Goal: Task Accomplishment & Management: Use online tool/utility

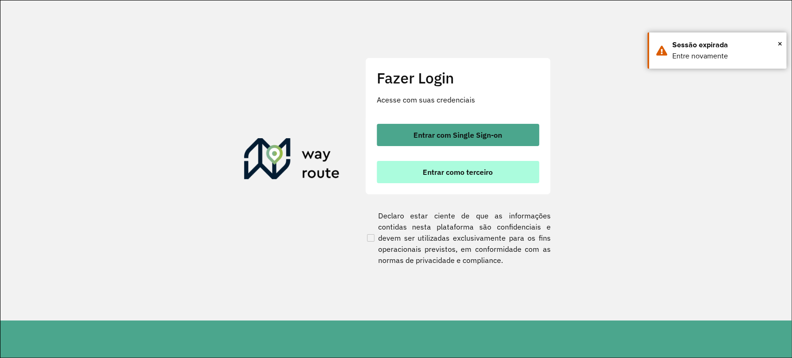
click at [466, 171] on span "Entrar como terceiro" at bounding box center [458, 171] width 70 height 7
click at [488, 174] on span "Entrar como terceiro" at bounding box center [458, 171] width 70 height 7
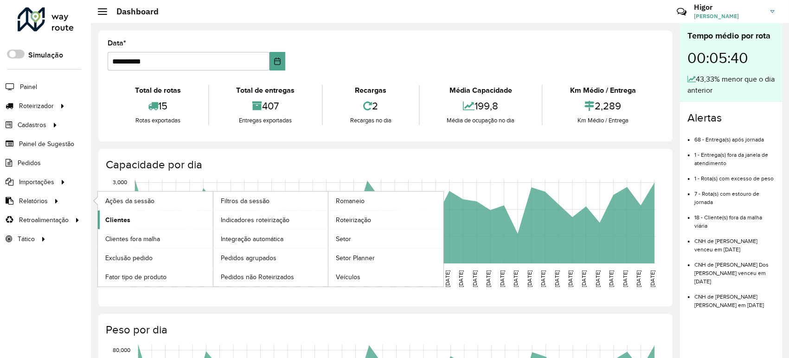
click at [131, 217] on link "Clientes" at bounding box center [155, 220] width 115 height 19
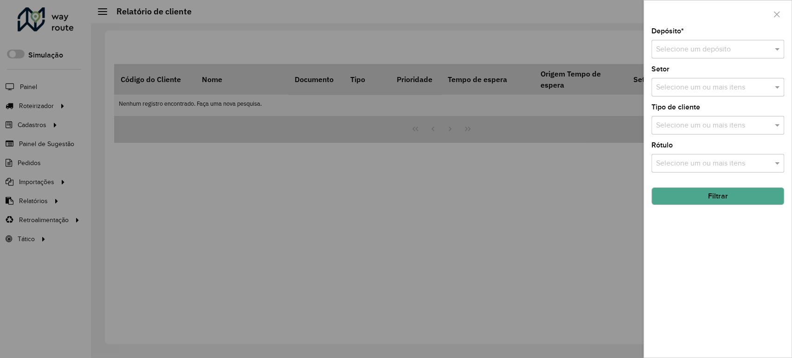
click at [695, 51] on input "text" at bounding box center [708, 49] width 105 height 11
click at [671, 77] on span "GP7 JEQUIE" at bounding box center [674, 76] width 39 height 8
click at [685, 199] on button "Filtrar" at bounding box center [717, 196] width 133 height 18
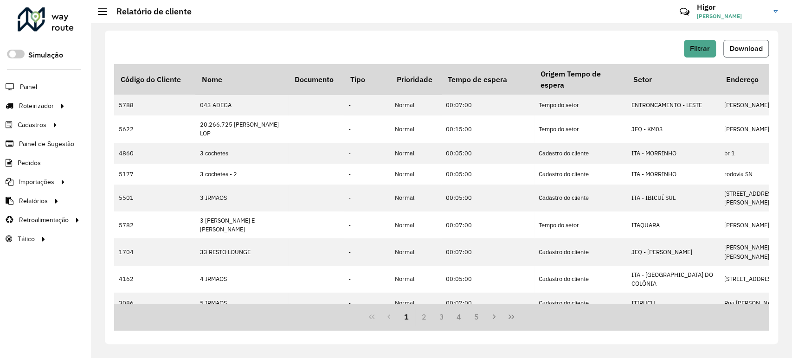
click at [738, 42] on button "Download" at bounding box center [745, 49] width 45 height 18
